Goal: Information Seeking & Learning: Learn about a topic

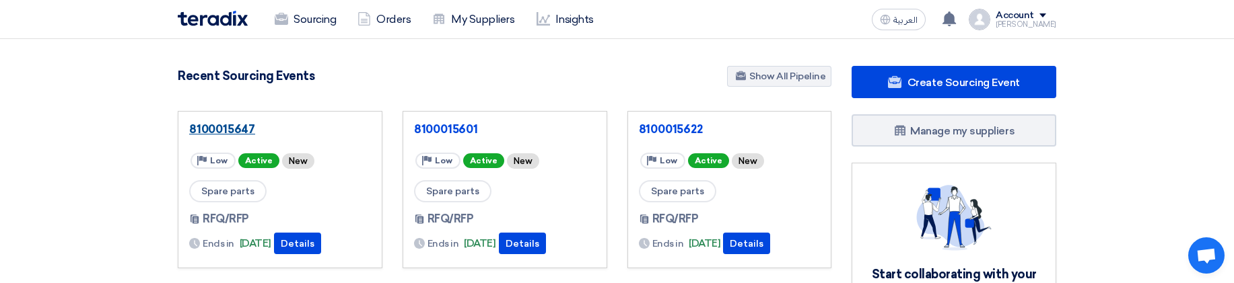
click at [250, 127] on link "8100015647" at bounding box center [280, 129] width 182 height 13
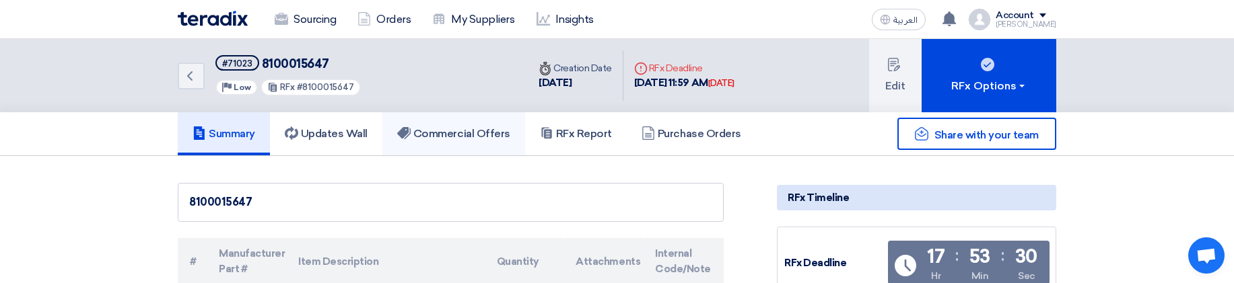
click at [444, 150] on link "Commercial Offers" at bounding box center [453, 133] width 143 height 43
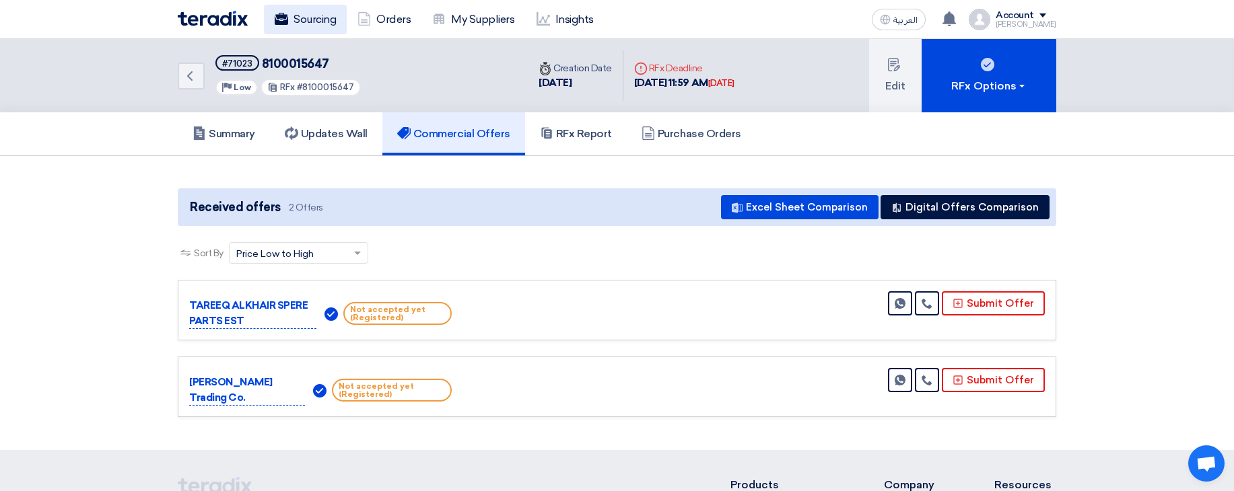
click at [334, 23] on link "Sourcing" at bounding box center [305, 20] width 83 height 30
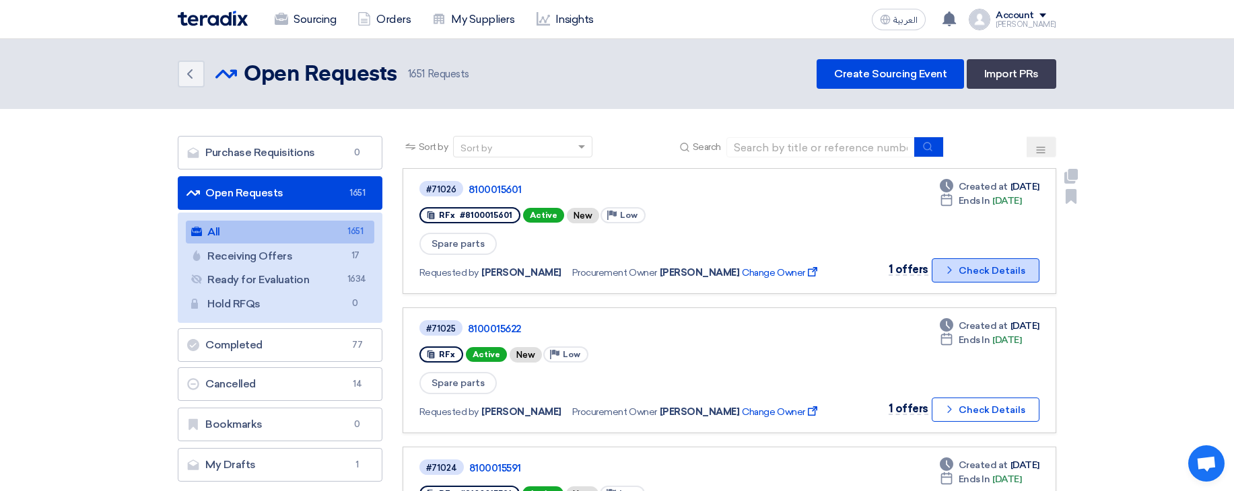
click at [989, 279] on button "Check details Check Details" at bounding box center [986, 270] width 108 height 24
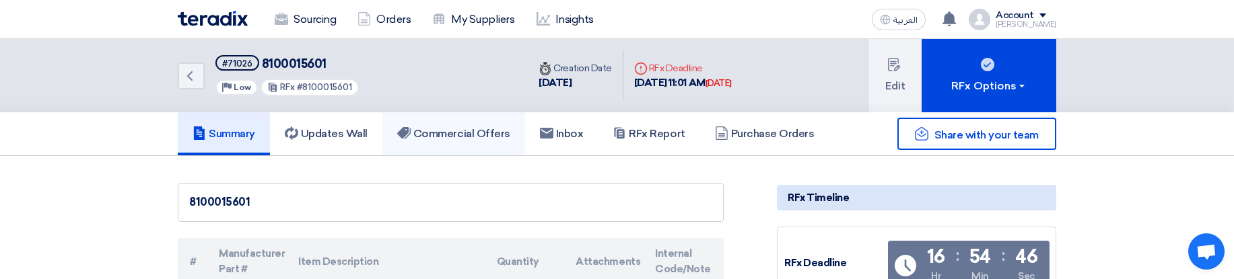
click at [461, 138] on h5 "Commercial Offers" at bounding box center [453, 133] width 113 height 13
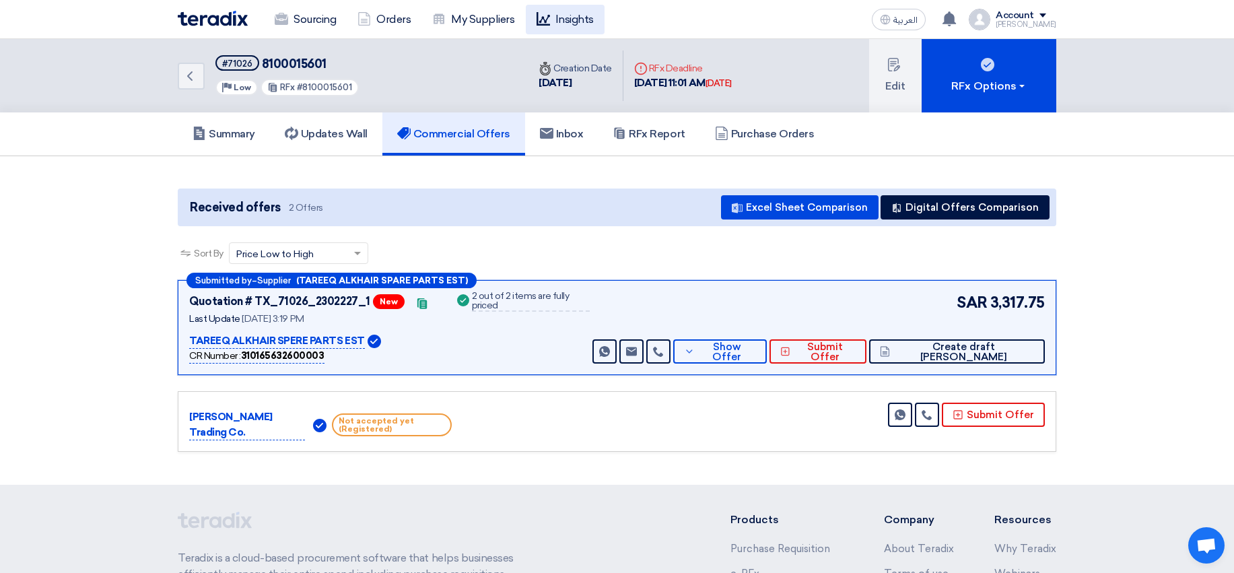
click at [558, 13] on link "Insights" at bounding box center [565, 20] width 79 height 30
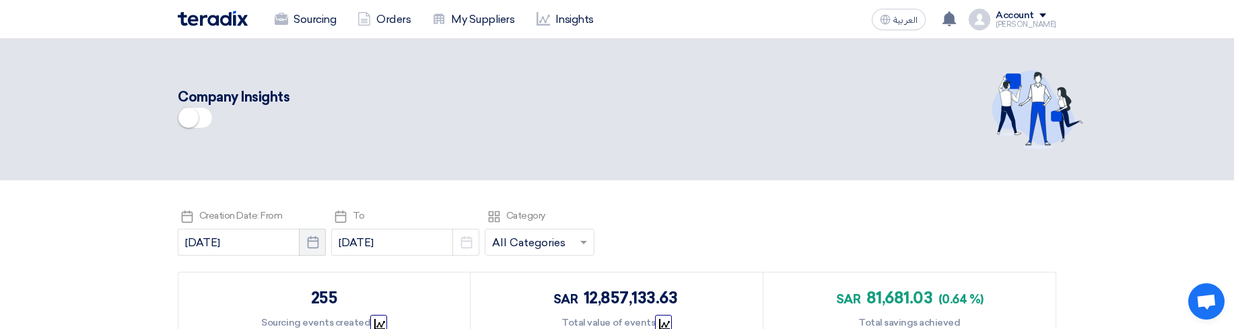
click at [310, 241] on use "button" at bounding box center [312, 242] width 11 height 12
select select "7"
select select "2025"
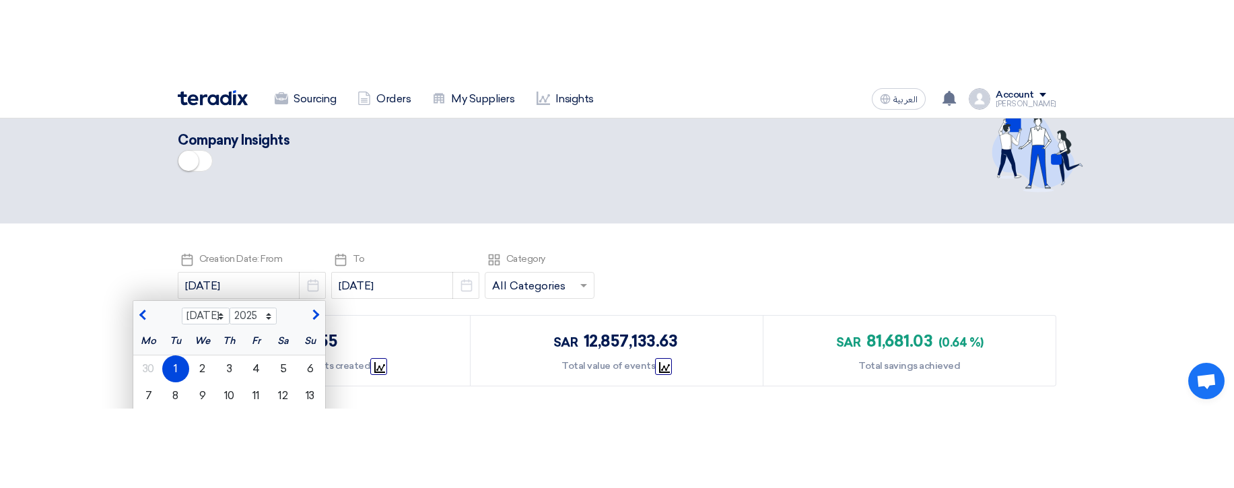
scroll to position [81, 0]
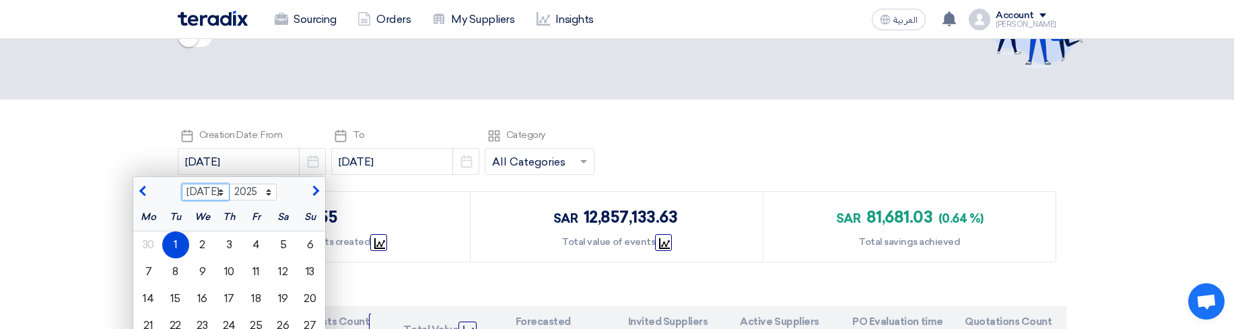
select select "5"
click at [182, 184] on select "Jan Feb Mar Apr May Jun [DATE] Aug Sep Oct Nov Dec" at bounding box center [206, 193] width 48 height 18
click at [232, 242] on div "1" at bounding box center [229, 245] width 27 height 27
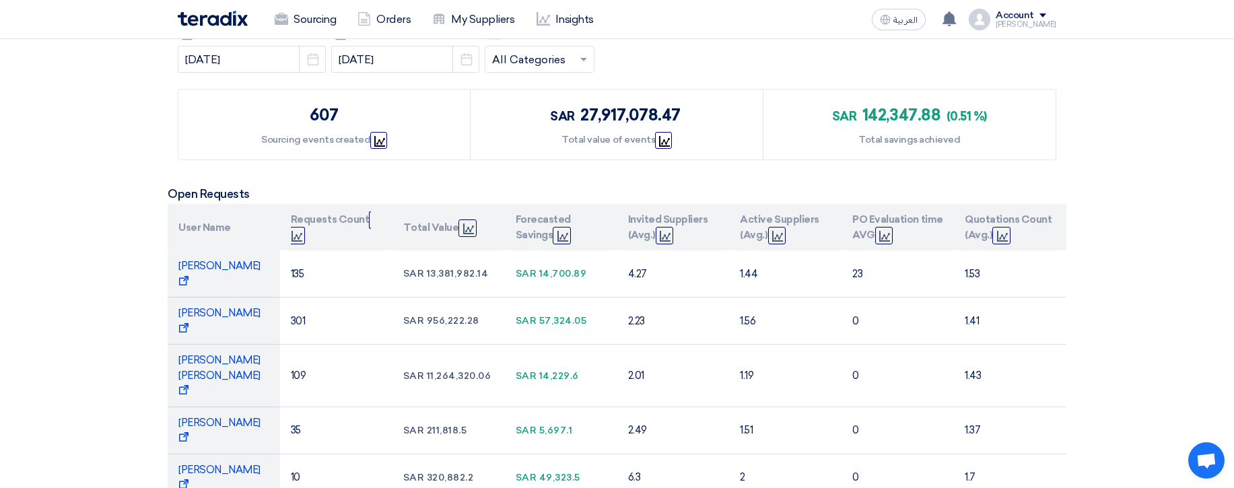
scroll to position [0, 0]
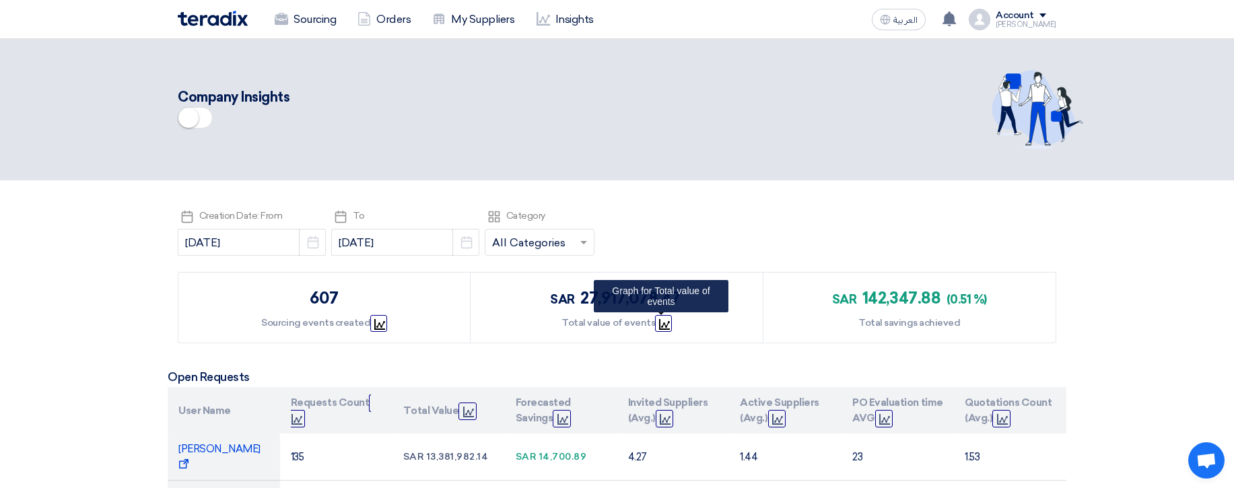
click at [661, 319] on icon "Graph" at bounding box center [664, 324] width 11 height 11
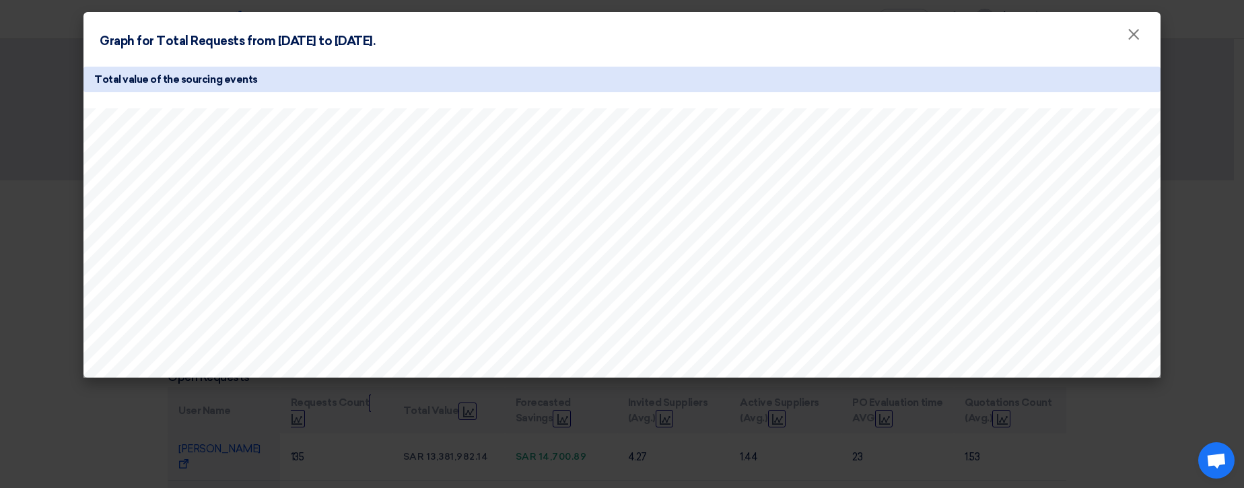
click at [1233, 224] on modal-container "Graph for Total Requests from [DATE] to [DATE]. × Total value of the sourcing e…" at bounding box center [622, 244] width 1244 height 488
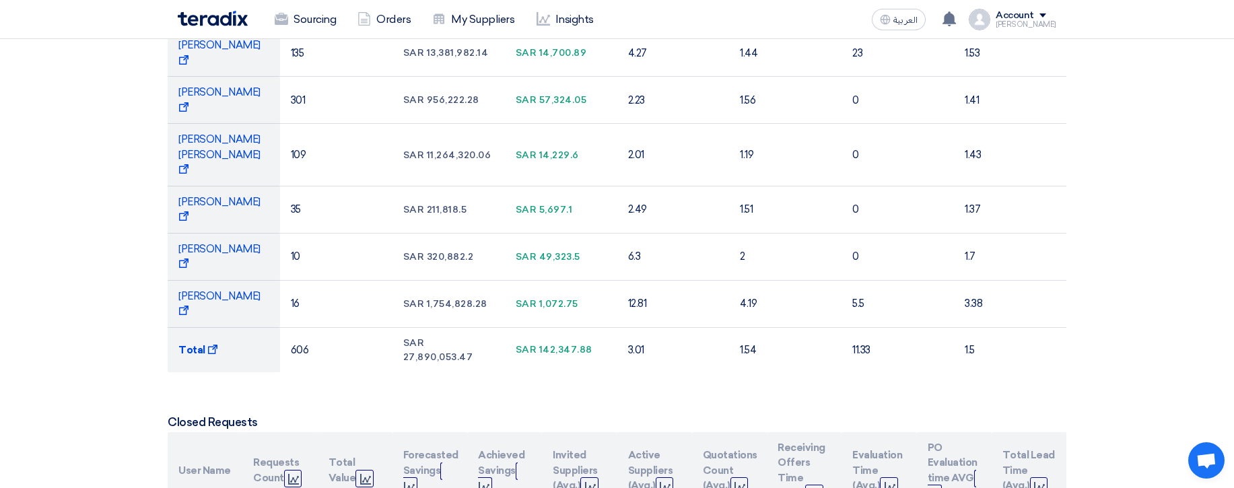
scroll to position [485, 0]
